Goal: Transaction & Acquisition: Purchase product/service

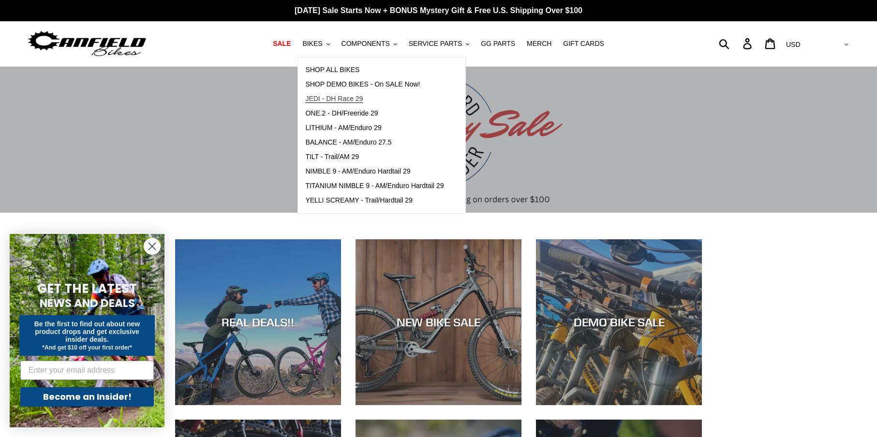
click at [340, 100] on span "JEDI - DH Race 29" at bounding box center [334, 99] width 58 height 8
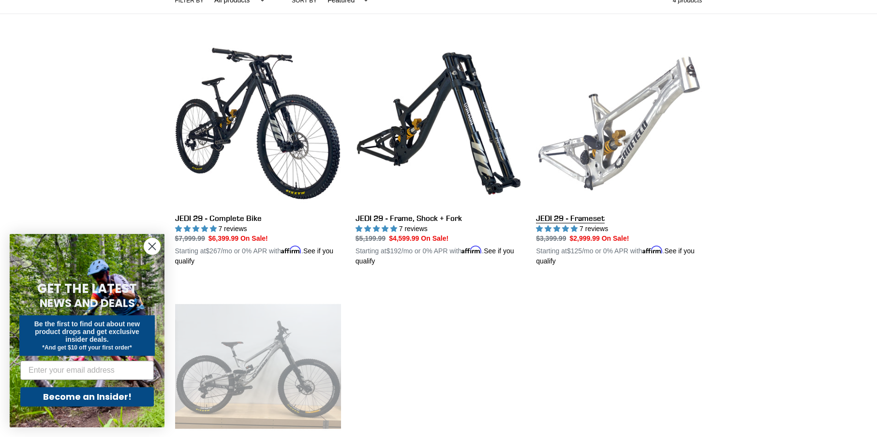
scroll to position [197, 0]
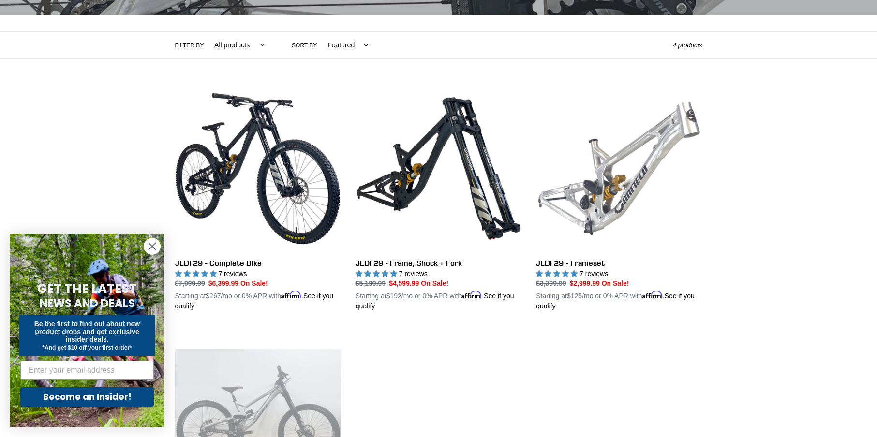
click at [600, 201] on link "JEDI 29 - Frameset" at bounding box center [619, 199] width 166 height 226
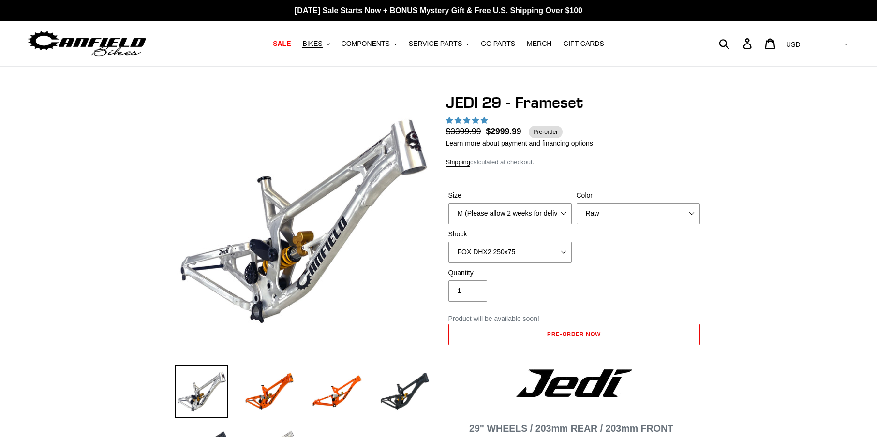
select select "highest-rating"
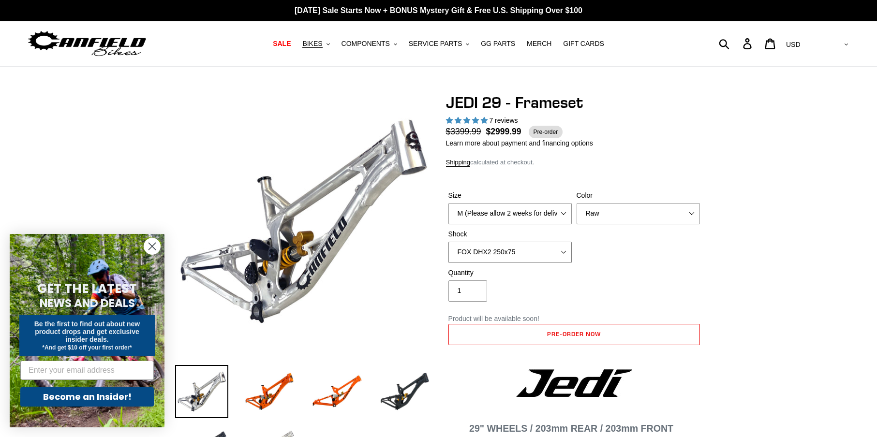
click at [448, 242] on select "No Shock FOX DHX2 250x75 RockShox Vivid Ultimate DH 250x75 EXT e-Storia LOX V3" at bounding box center [509, 252] width 123 height 21
click option "No Shock" at bounding box center [0, 0] width 0 height 0
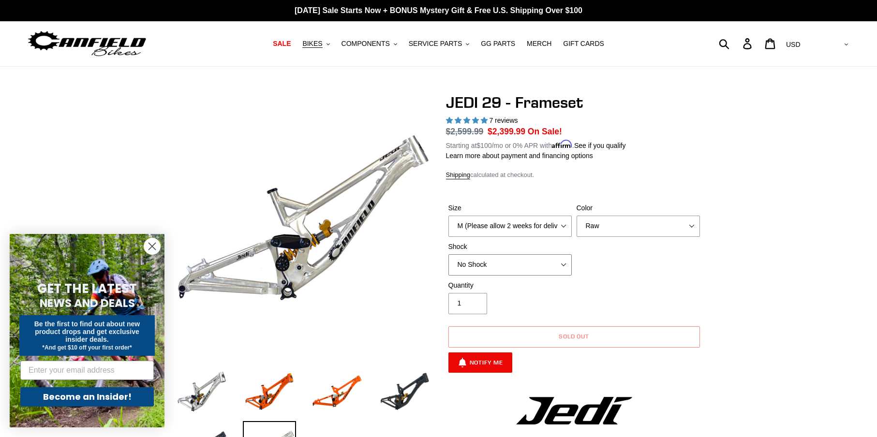
click at [448, 254] on select "No Shock FOX DHX2 250x75 RockShox Vivid Ultimate DH 250x75 EXT e-Storia LOX V3" at bounding box center [509, 264] width 123 height 21
click option "EXT e-Storia LOX V3" at bounding box center [0, 0] width 0 height 0
click option "RockShox Vivid Ultimate DH 250x75" at bounding box center [0, 0] width 0 height 0
click at [448, 254] on select "No Shock FOX DHX2 250x75 RockShox Vivid Ultimate DH 250x75 EXT e-Storia LOX V3" at bounding box center [509, 264] width 123 height 21
click at [517, 269] on select "No Shock FOX DHX2 250x75 RockShox Vivid Ultimate DH 250x75 EXT e-Storia LOX V3" at bounding box center [509, 264] width 123 height 21
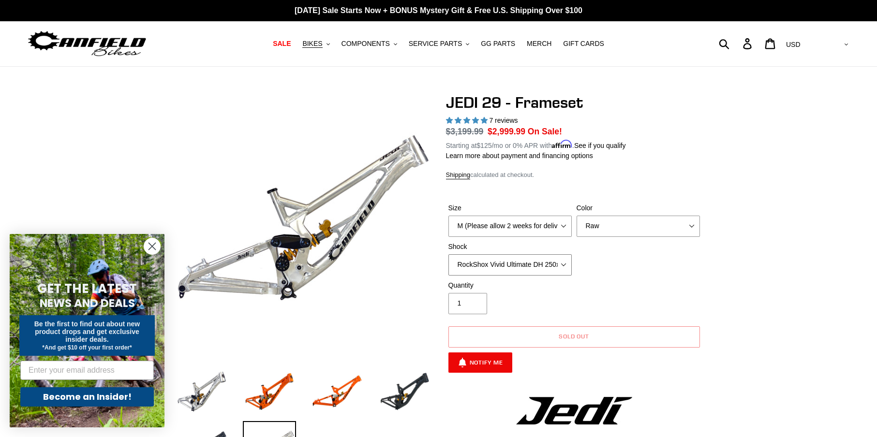
click at [448, 254] on select "No Shock FOX DHX2 250x75 RockShox Vivid Ultimate DH 250x75 EXT e-Storia LOX V3" at bounding box center [509, 264] width 123 height 21
click option "FOX DHX2 250x75" at bounding box center [0, 0] width 0 height 0
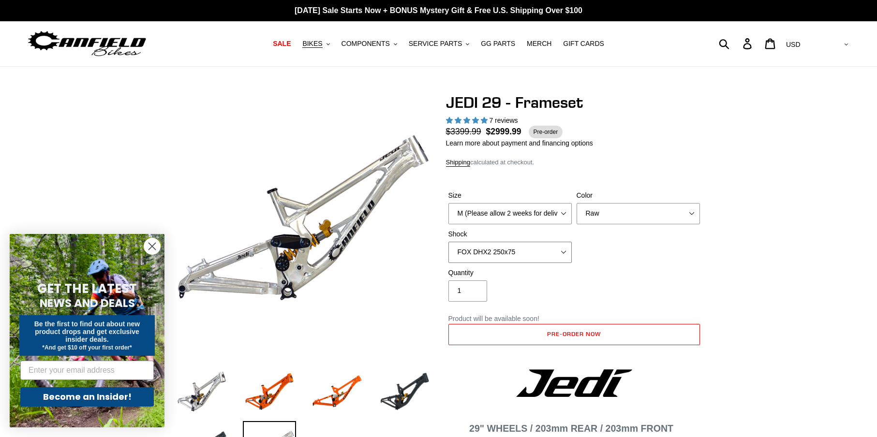
click at [448, 242] on select "No Shock FOX DHX2 250x75 RockShox Vivid Ultimate DH 250x75 EXT e-Storia LOX V3" at bounding box center [509, 252] width 123 height 21
click option "RockShox Vivid Ultimate DH 250x75" at bounding box center [0, 0] width 0 height 0
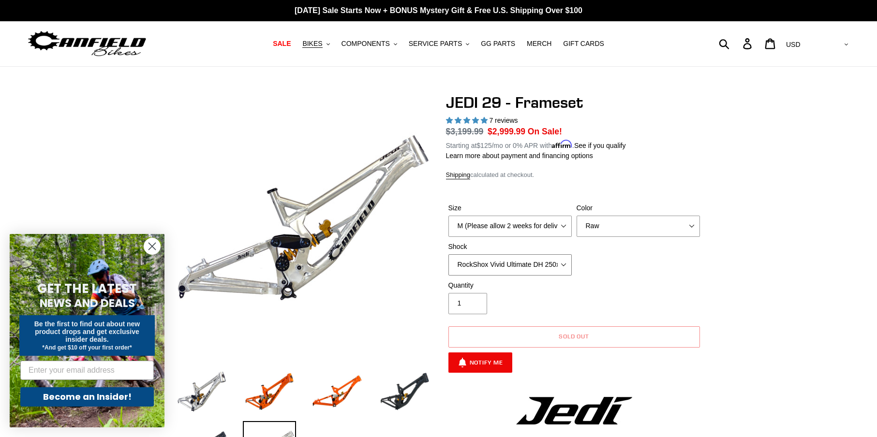
click at [448, 254] on select "No Shock FOX DHX2 250x75 RockShox Vivid Ultimate DH 250x75 EXT e-Storia LOX V3" at bounding box center [509, 264] width 123 height 21
select select "FOX DHX2 250x75"
click option "FOX DHX2 250x75" at bounding box center [0, 0] width 0 height 0
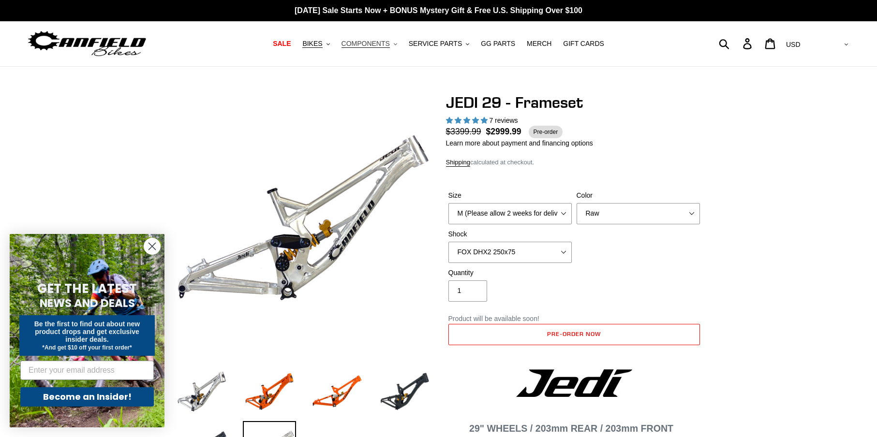
click at [380, 45] on span "COMPONENTS" at bounding box center [366, 44] width 48 height 8
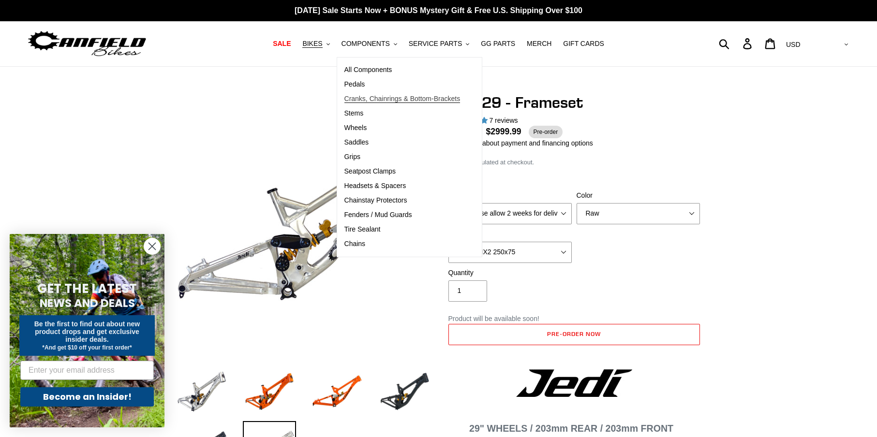
click at [391, 98] on span "Cranks, Chainrings & Bottom-Brackets" at bounding box center [402, 99] width 116 height 8
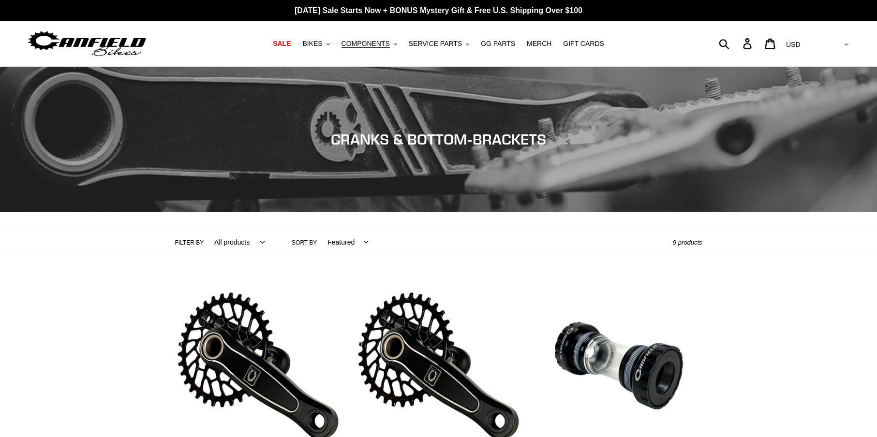
scroll to position [148, 0]
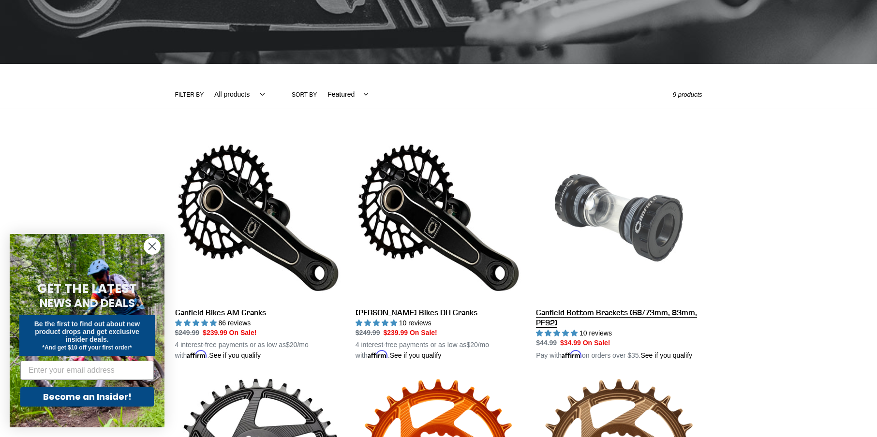
click at [631, 204] on link "Canfield Bottom Brackets (68/73mm, 83mm, PF92)" at bounding box center [619, 248] width 166 height 226
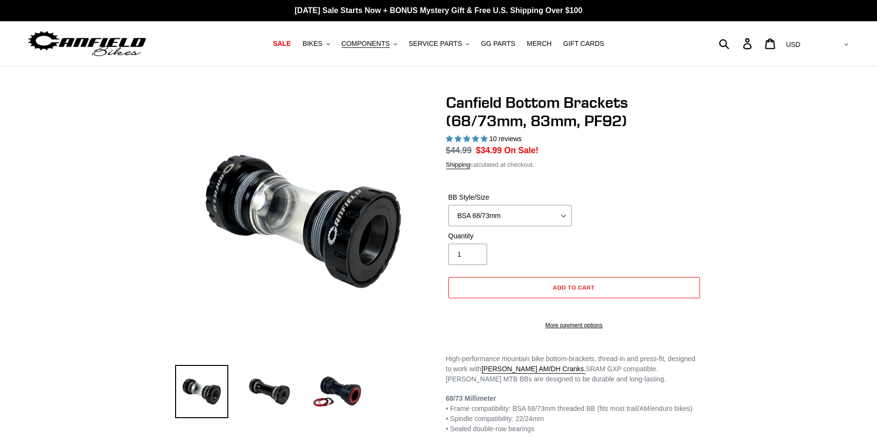
select select "highest-rating"
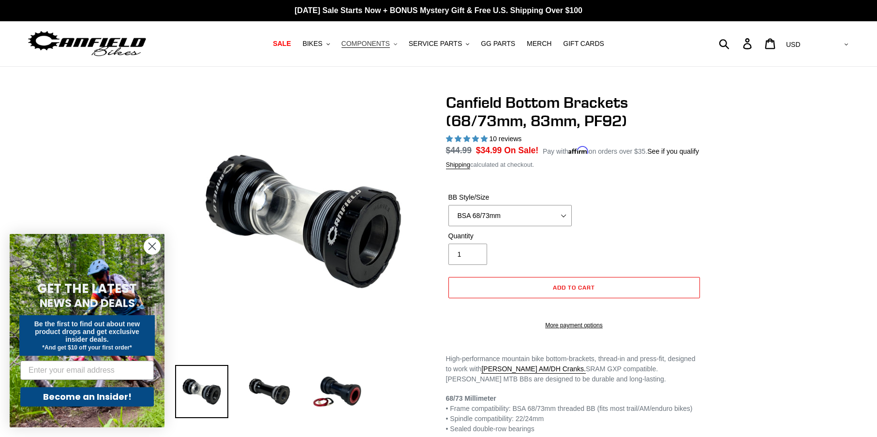
click at [383, 41] on span "COMPONENTS" at bounding box center [366, 44] width 48 height 8
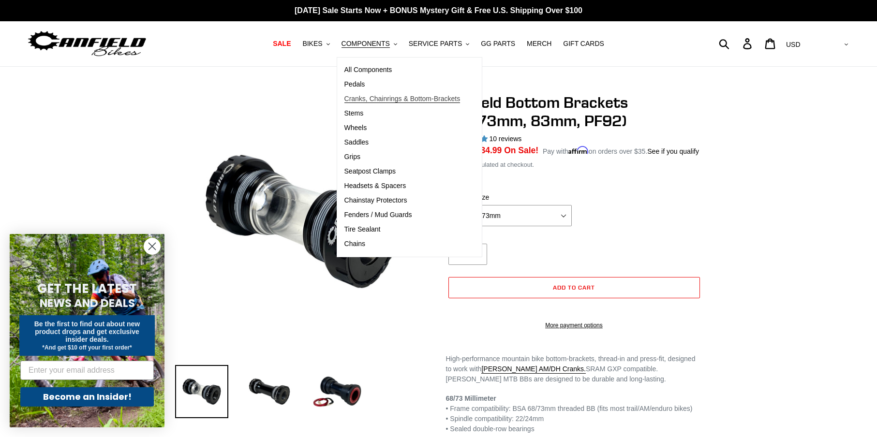
click at [383, 98] on span "Cranks, Chainrings & Bottom-Brackets" at bounding box center [402, 99] width 116 height 8
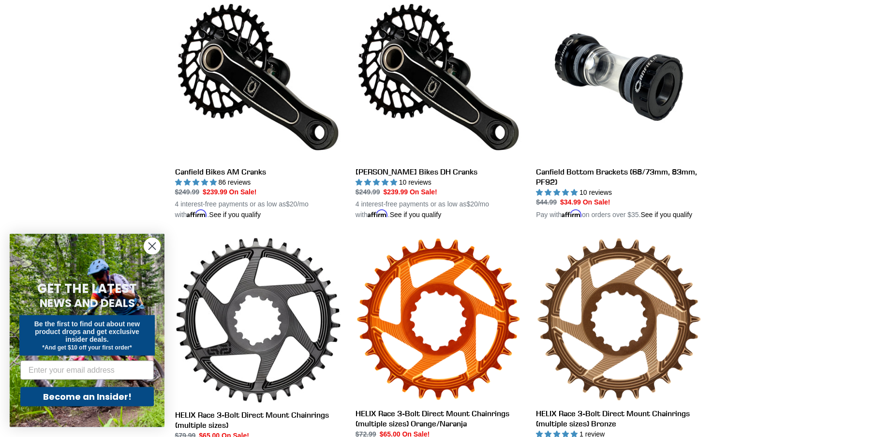
scroll to position [197, 0]
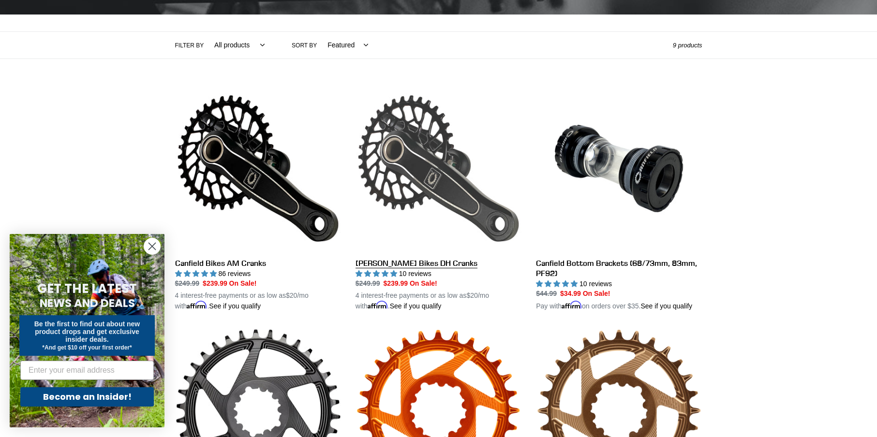
click at [475, 170] on link "[PERSON_NAME] Bikes DH Cranks" at bounding box center [439, 199] width 166 height 226
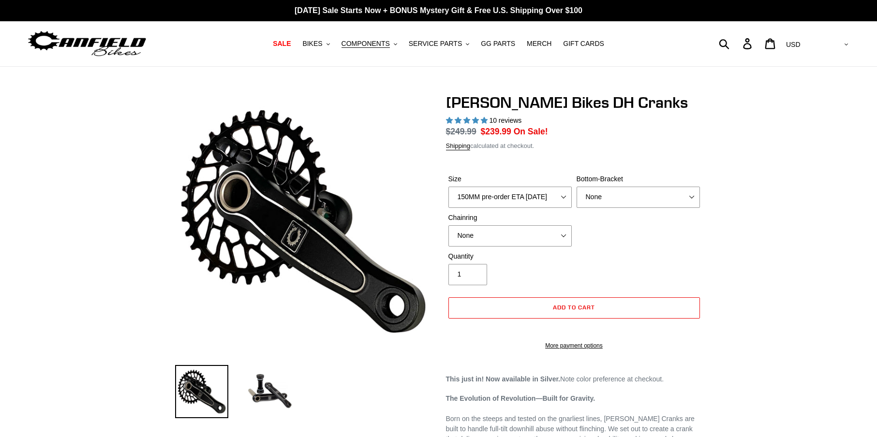
select select "highest-rating"
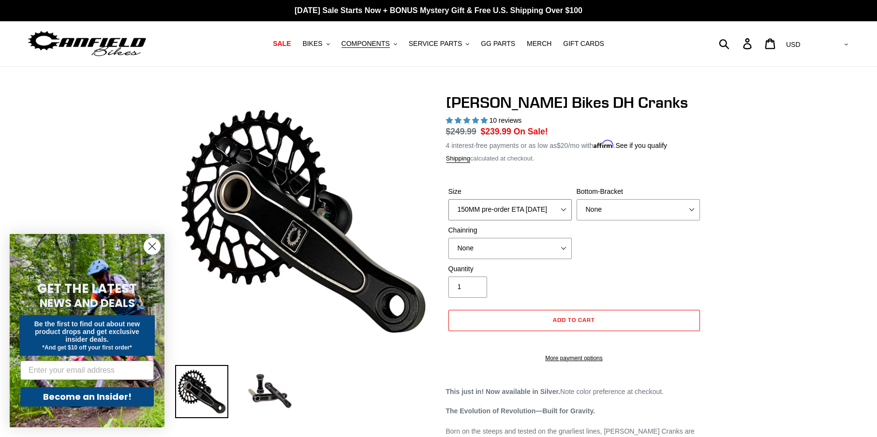
click at [448, 199] on select "150MM pre-order ETA [DATE] 155MM pre-order ETA [DATE] 160MM pre-order ETA [DATE…" at bounding box center [509, 209] width 123 height 21
select select "165MM pre-order ETA [DATE]"
click option "165MM pre-order ETA [DATE]" at bounding box center [0, 0] width 0 height 0
click at [577, 199] on select "None BSA Threaded 83mm" at bounding box center [638, 209] width 123 height 21
select select "BSA Threaded 83mm"
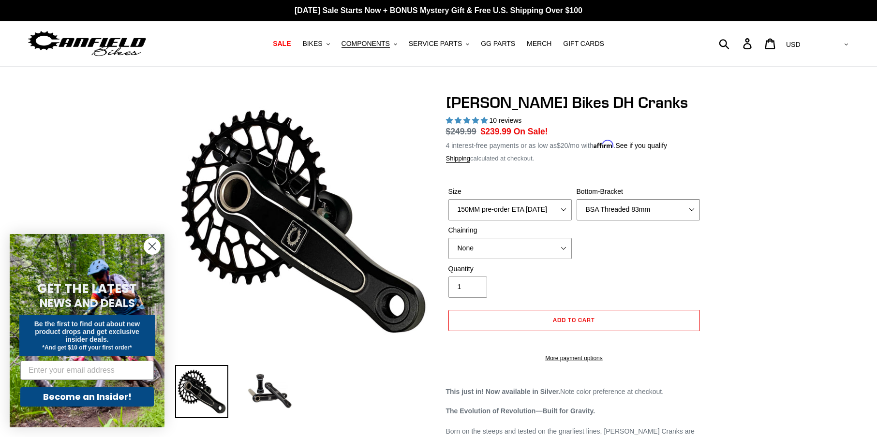
click option "BSA Threaded 83mm" at bounding box center [0, 0] width 0 height 0
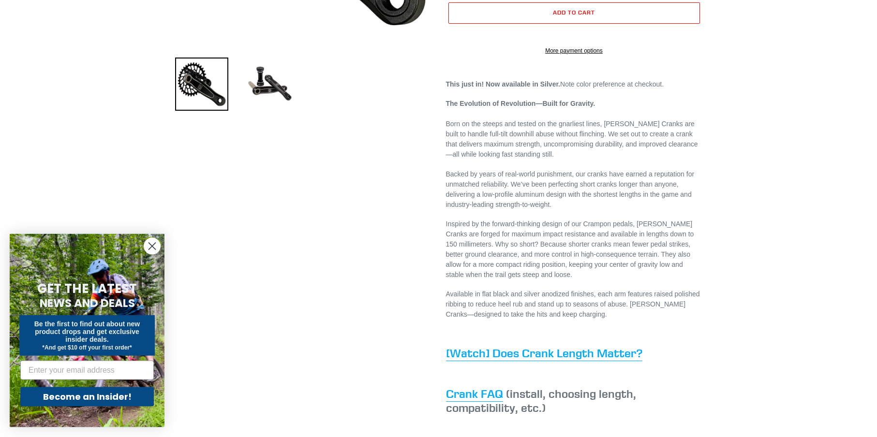
scroll to position [345, 0]
